Goal: Transaction & Acquisition: Download file/media

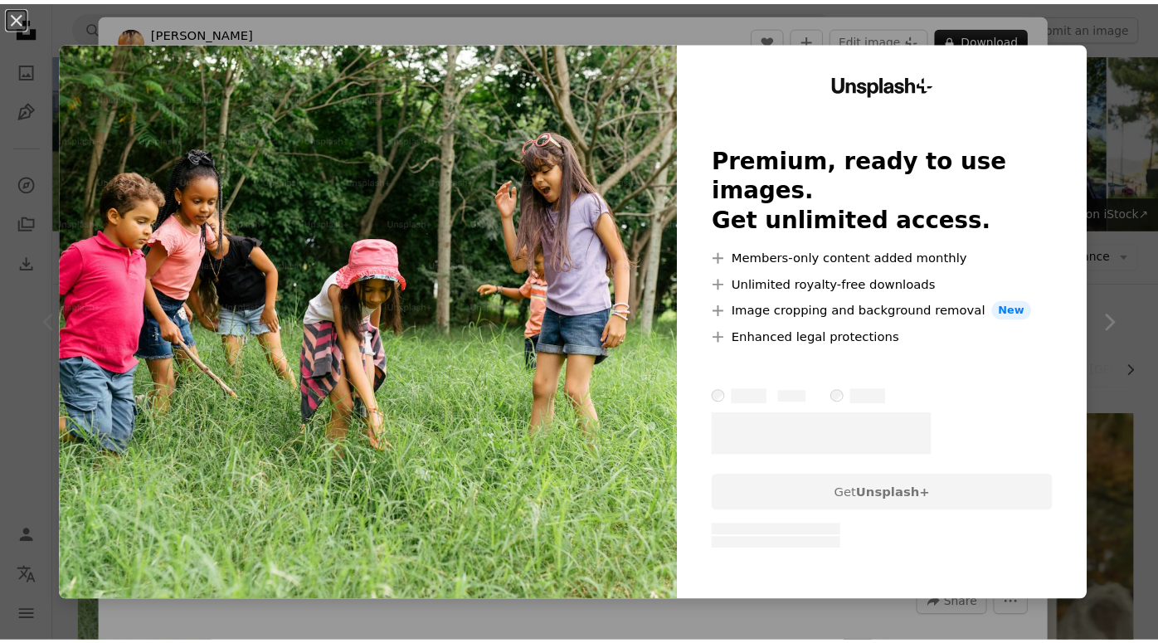
scroll to position [59, 0]
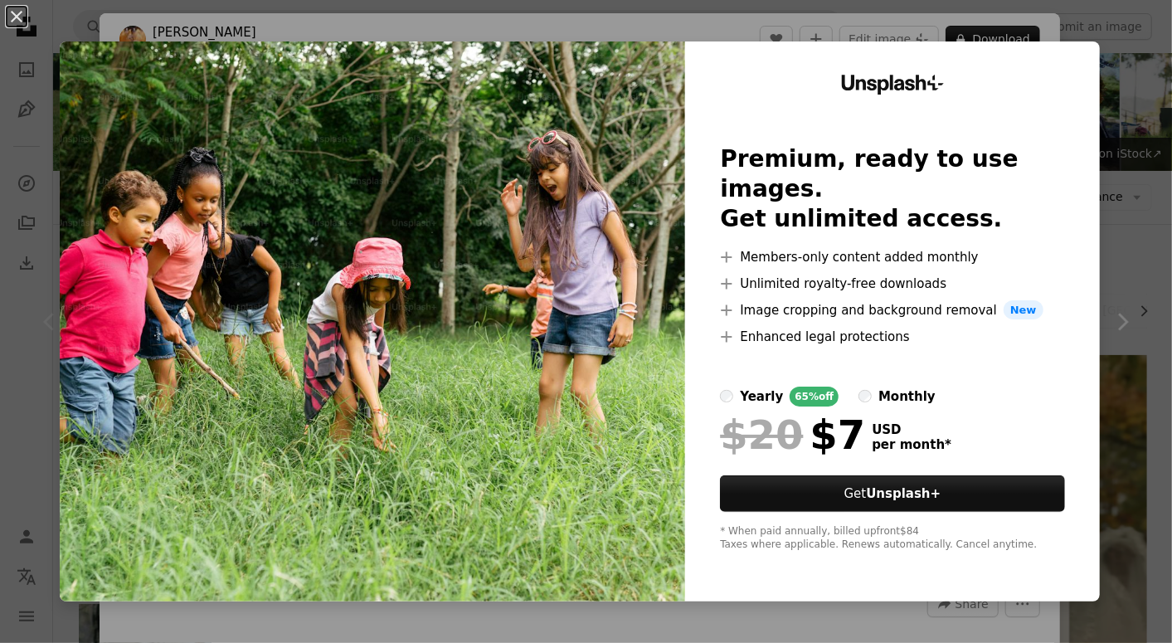
click at [1140, 284] on div "An X shape Unsplash+ Premium, ready to use images. Get unlimited access. A plus…" at bounding box center [586, 321] width 1172 height 643
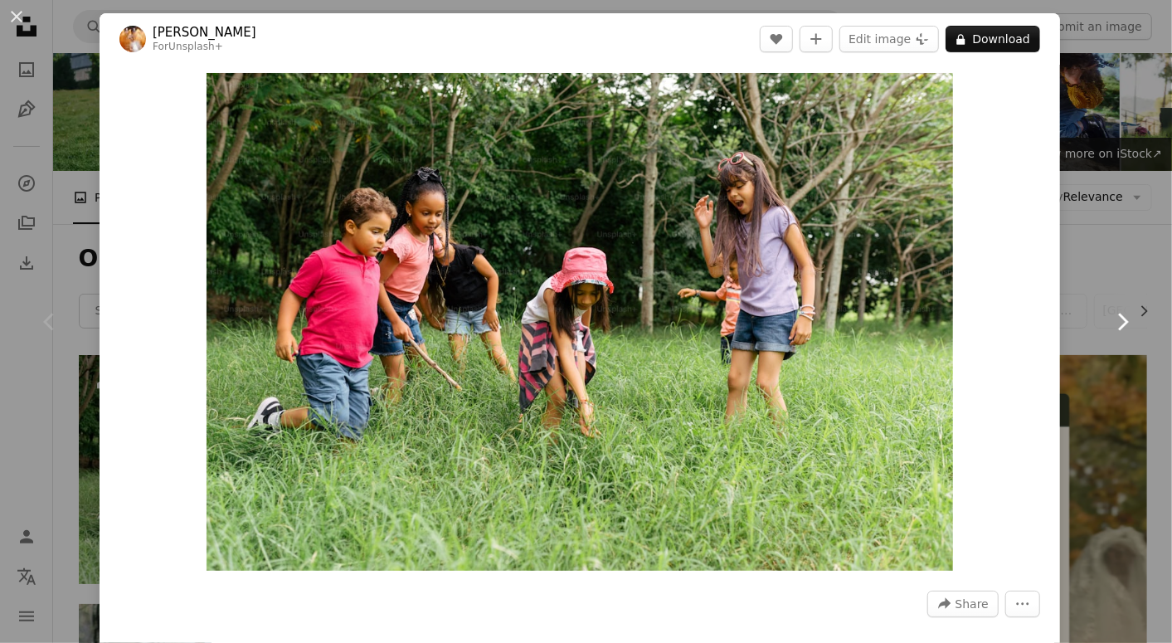
click at [1111, 258] on link "Chevron right" at bounding box center [1123, 321] width 100 height 159
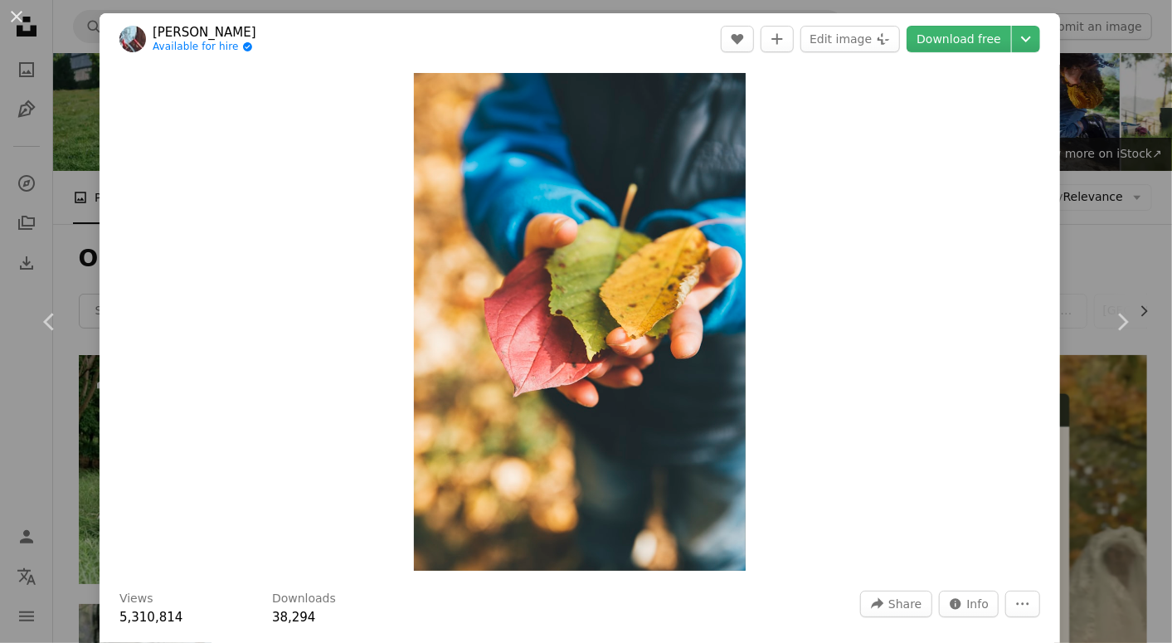
click at [1043, 265] on div "Zoom in" at bounding box center [580, 322] width 961 height 514
click at [1019, 152] on div "Zoom in" at bounding box center [580, 322] width 961 height 514
click at [14, 22] on button "An X shape" at bounding box center [17, 17] width 20 height 20
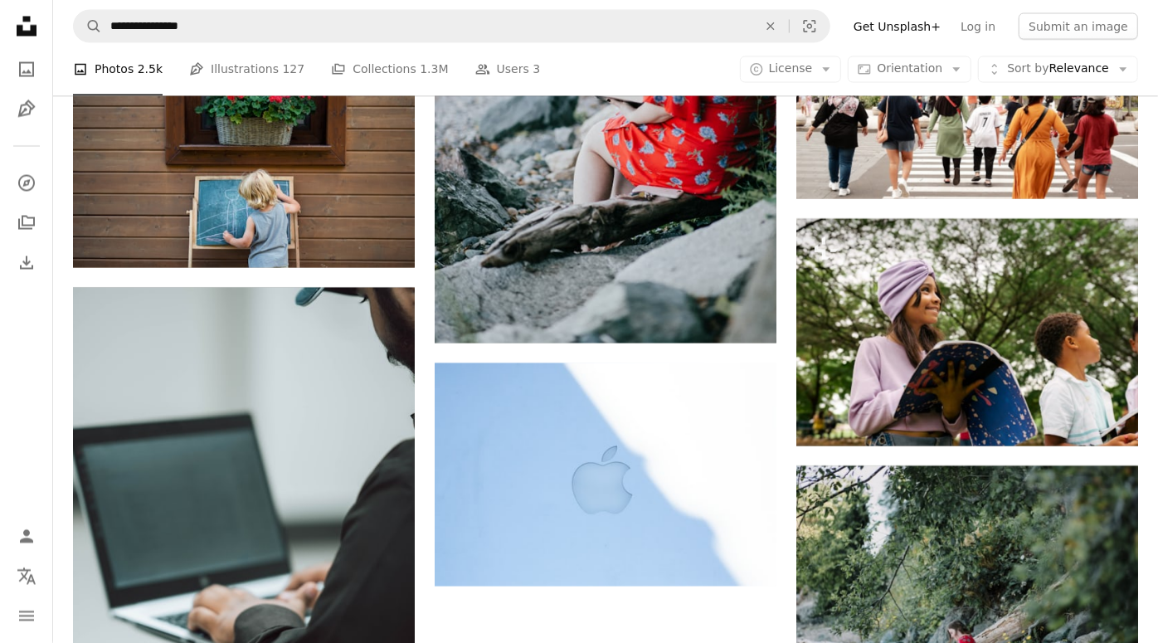
scroll to position [1898, 0]
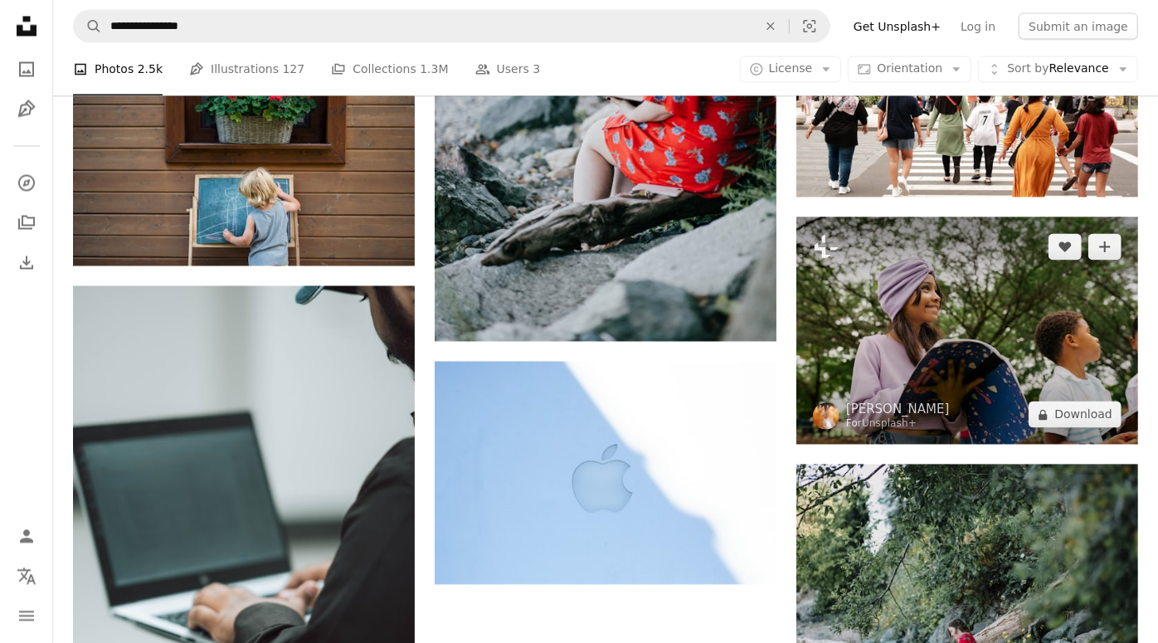
click at [981, 312] on img at bounding box center [967, 330] width 342 height 227
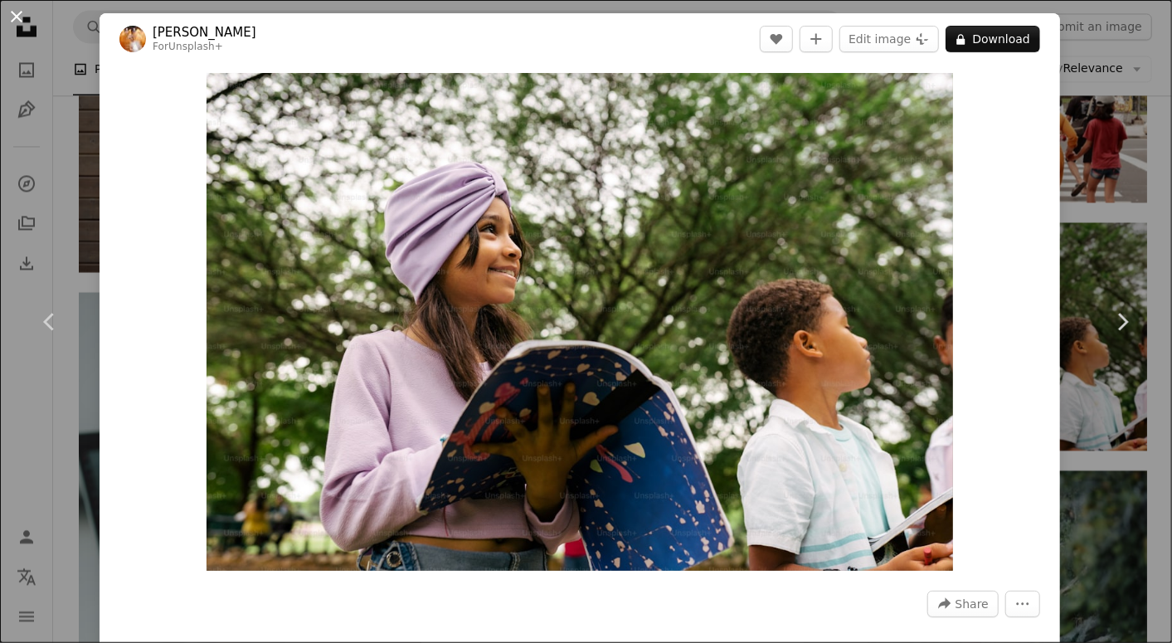
click at [12, 17] on button "An X shape" at bounding box center [17, 17] width 20 height 20
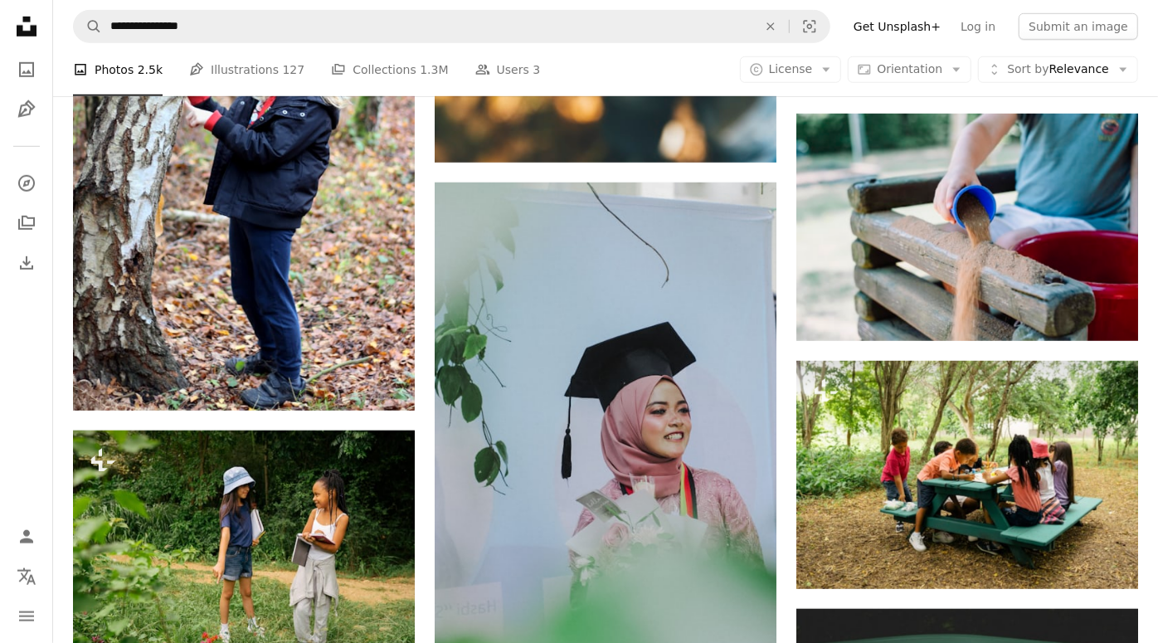
scroll to position [707, 0]
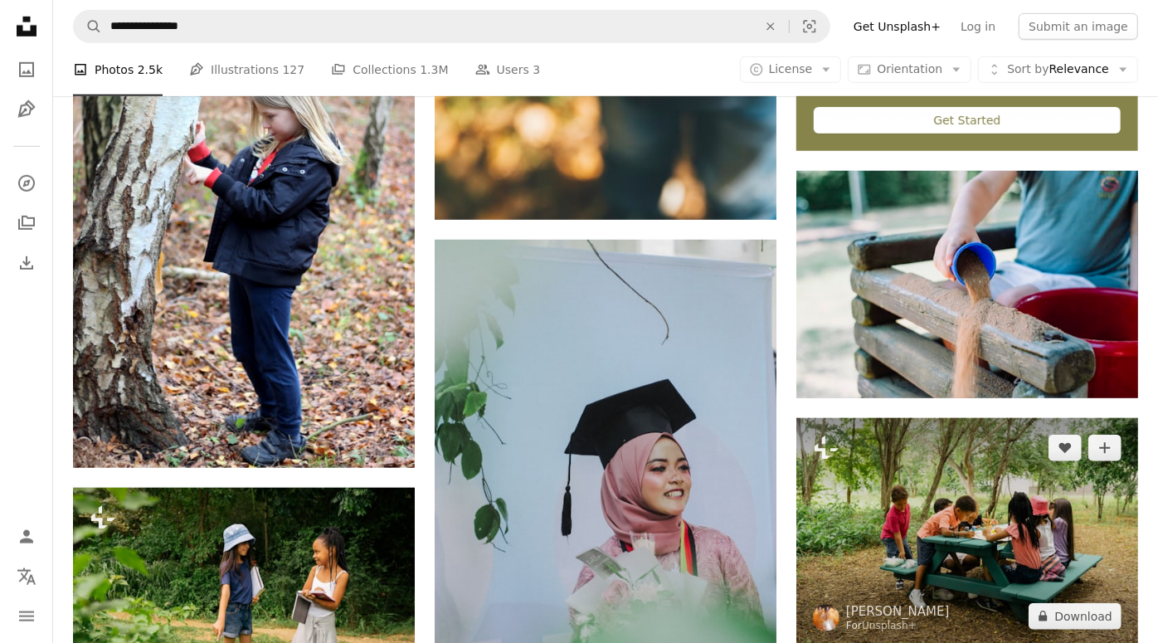
click at [849, 509] on img at bounding box center [967, 531] width 342 height 227
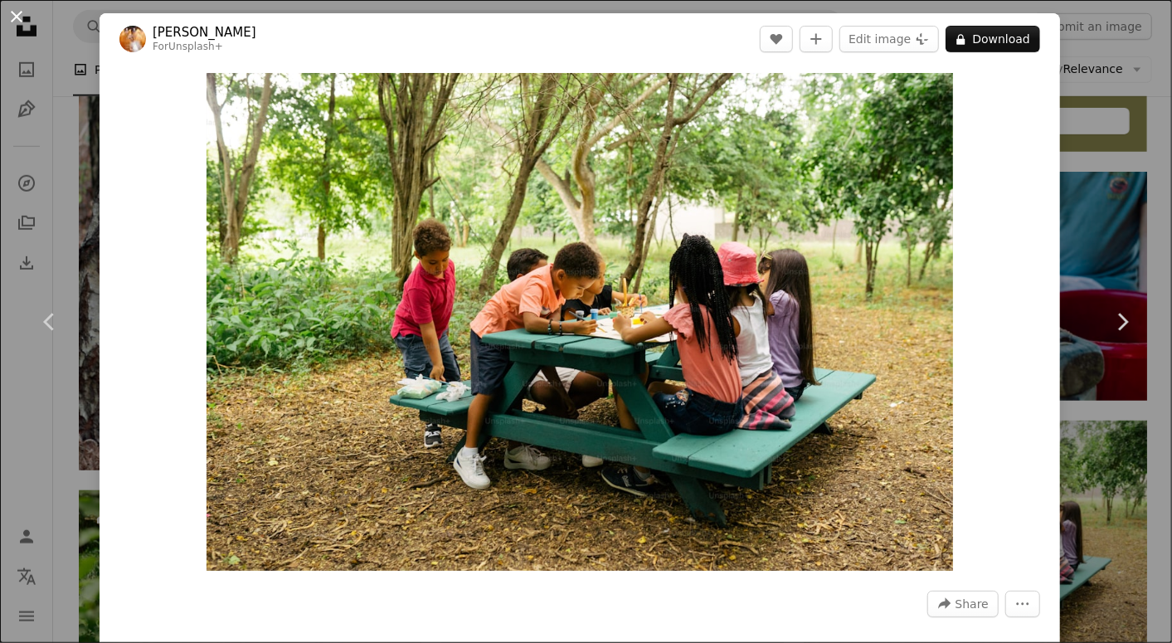
click at [23, 16] on button "An X shape" at bounding box center [17, 17] width 20 height 20
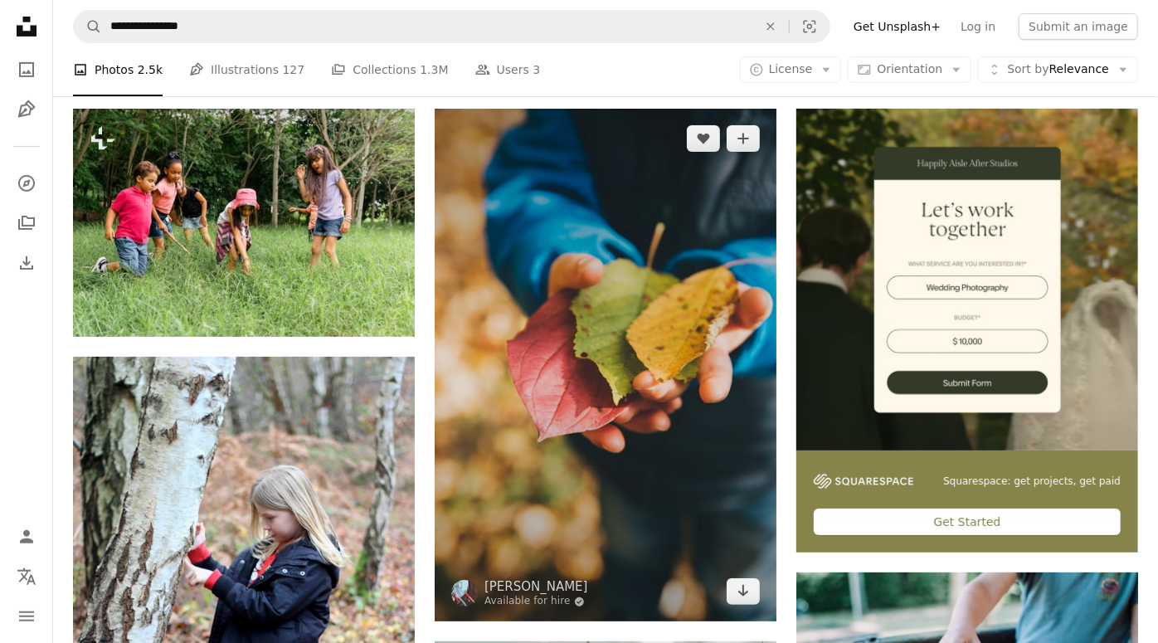
scroll to position [308, 0]
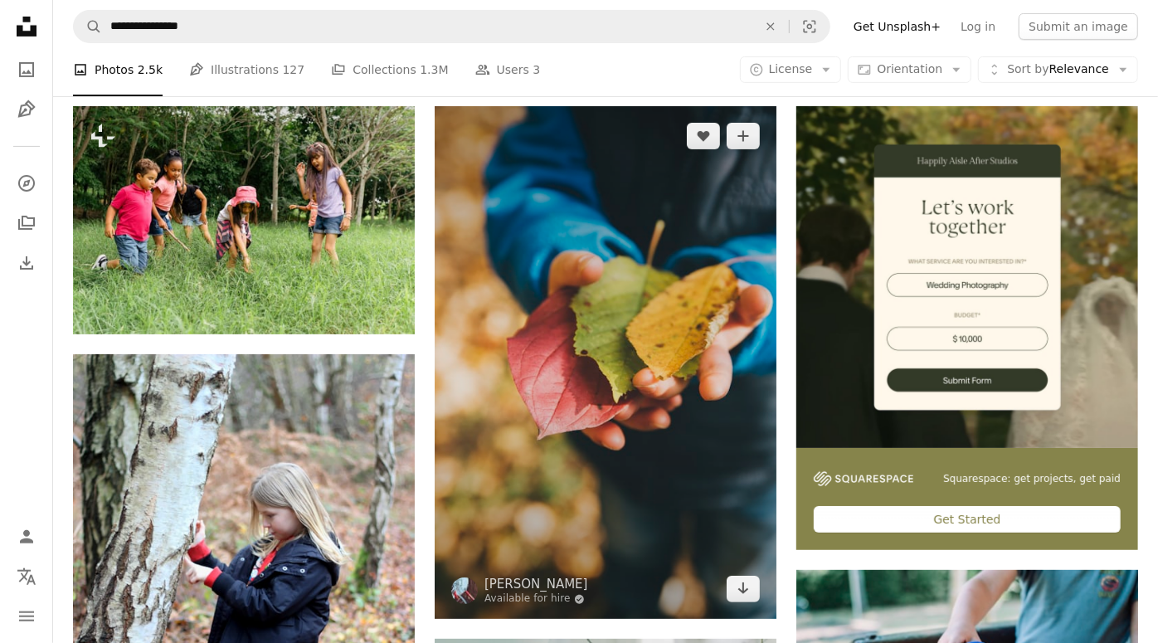
click at [597, 296] on img at bounding box center [606, 362] width 342 height 513
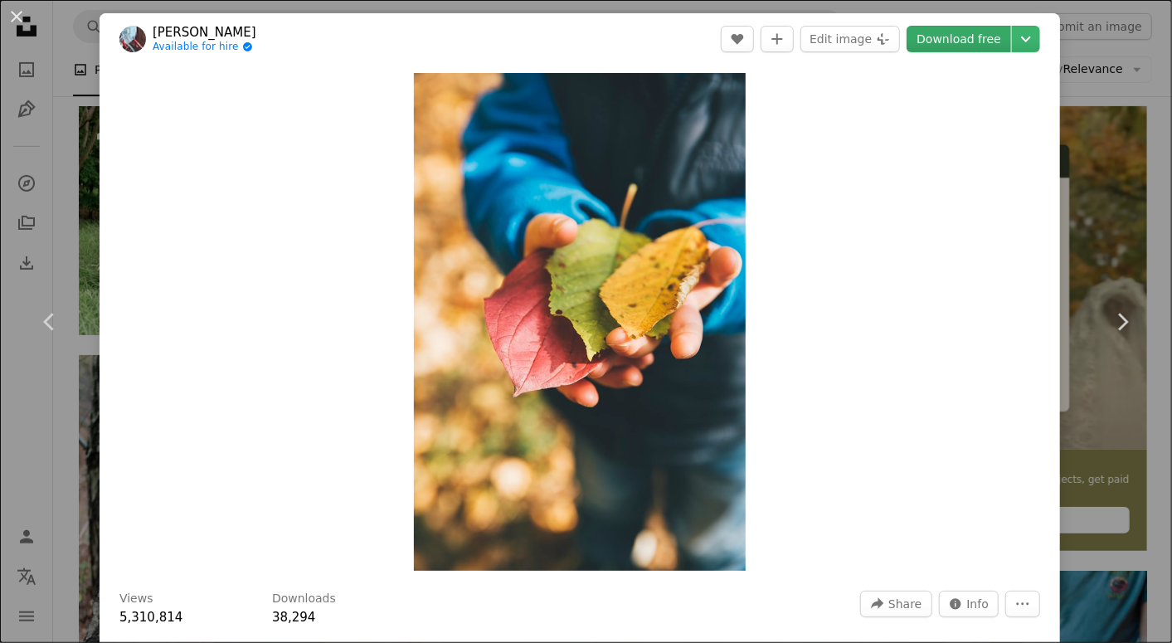
click at [982, 33] on link "Download free" at bounding box center [959, 39] width 105 height 27
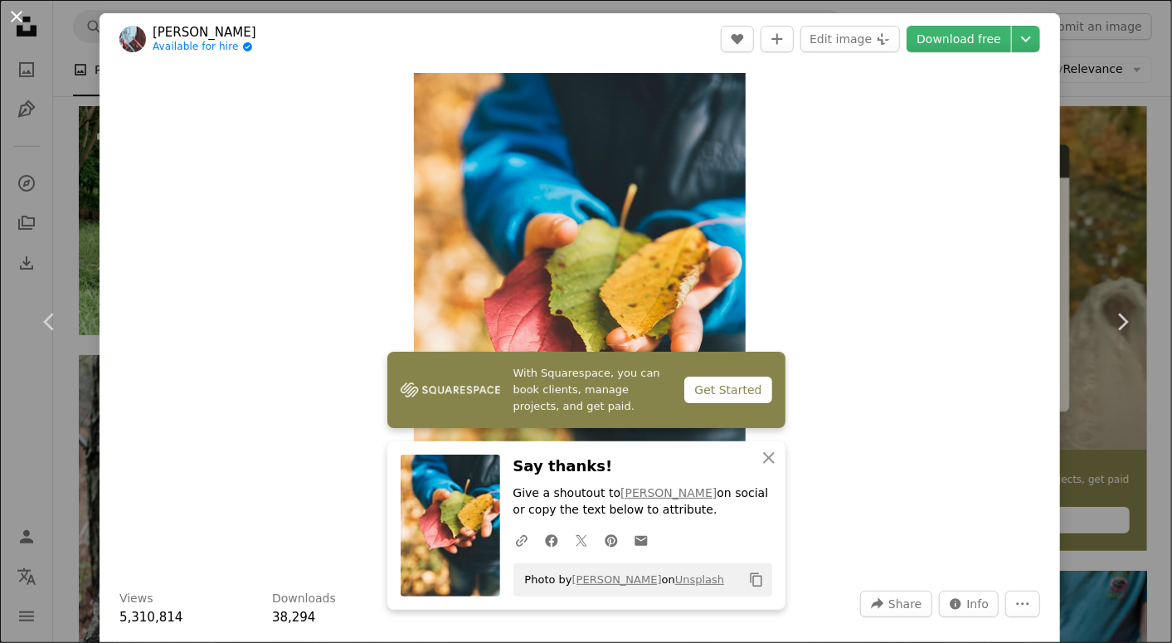
click at [12, 19] on button "An X shape" at bounding box center [17, 17] width 20 height 20
